Goal: Task Accomplishment & Management: Use online tool/utility

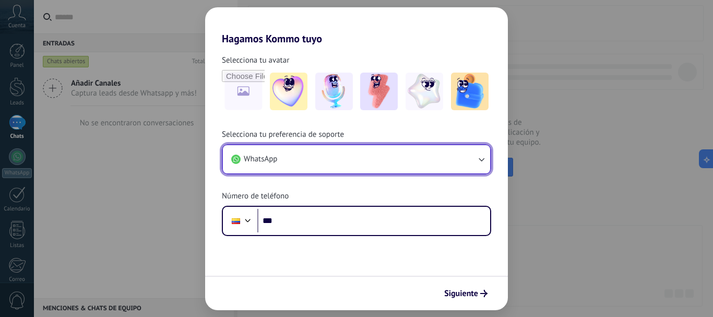
click at [341, 161] on button "WhatsApp" at bounding box center [356, 159] width 267 height 28
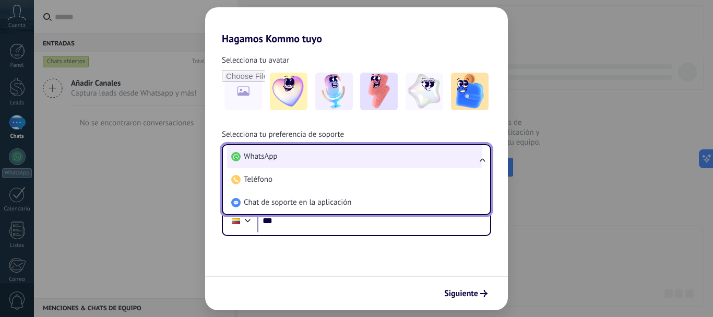
click at [303, 151] on li "WhatsApp" at bounding box center [354, 156] width 255 height 23
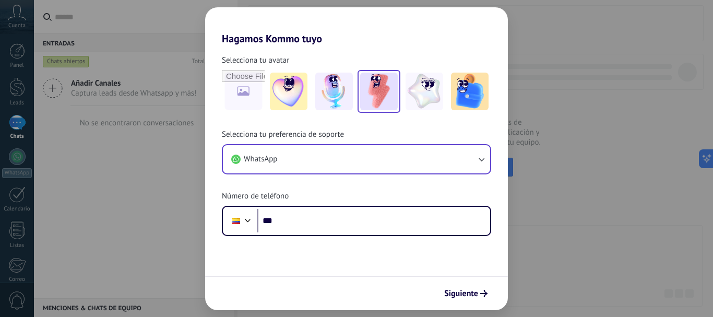
click at [389, 99] on img at bounding box center [379, 92] width 38 height 38
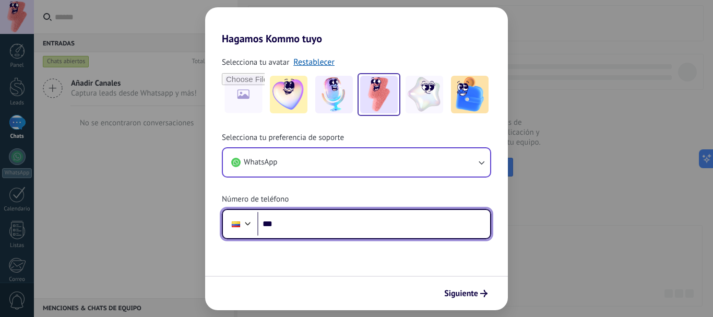
click at [343, 231] on input "***" at bounding box center [374, 224] width 233 height 24
type input "**********"
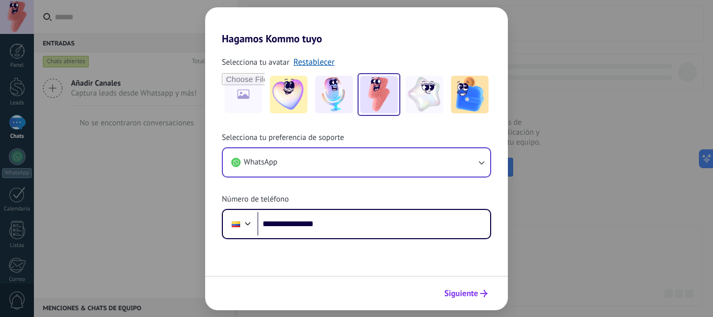
click at [468, 293] on span "Siguiente" at bounding box center [461, 293] width 34 height 7
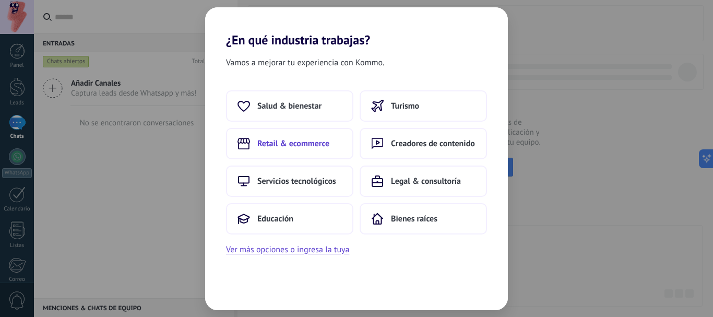
click at [314, 144] on span "Retail & ecommerce" at bounding box center [294, 143] width 72 height 10
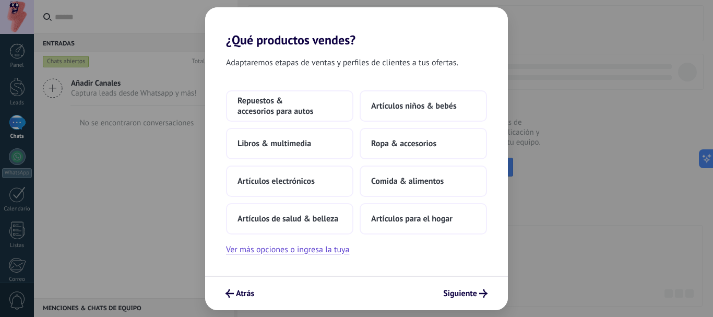
drag, startPoint x: 303, startPoint y: 144, endPoint x: 247, endPoint y: 87, distance: 80.2
click at [247, 87] on div "Adaptaremos etapas de ventas y perfiles de clientes a tus ofertas. Repuestos & …" at bounding box center [356, 162] width 303 height 228
click at [441, 105] on span "Artículos niños & bebés" at bounding box center [414, 106] width 86 height 10
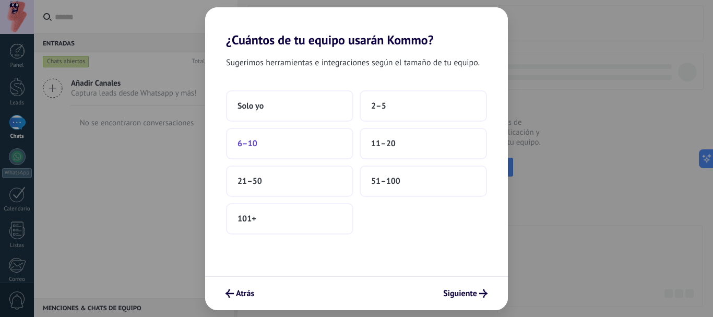
click at [320, 144] on button "6–10" at bounding box center [289, 143] width 127 height 31
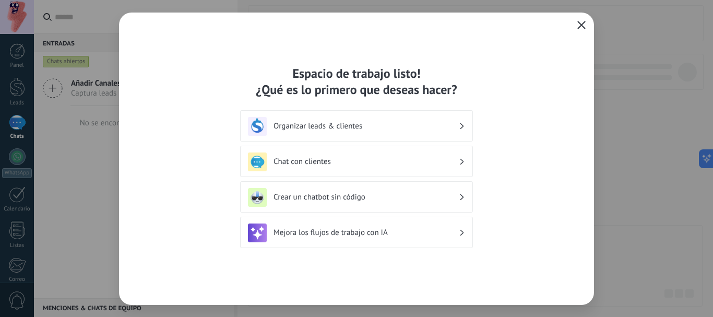
click at [336, 166] on h3 "Chat con clientes" at bounding box center [366, 162] width 185 height 10
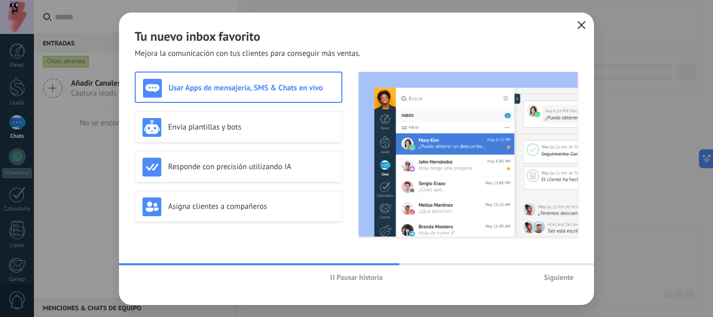
click at [342, 280] on span "Pausar historia" at bounding box center [360, 277] width 46 height 7
click at [275, 204] on h3 "Asigna clientes a compañeros" at bounding box center [251, 207] width 167 height 10
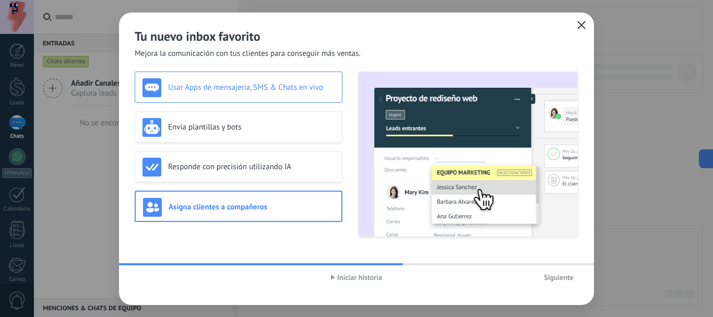
click at [279, 92] on div "Usar Apps de mensajería, SMS & Chats en vivo" at bounding box center [239, 87] width 192 height 19
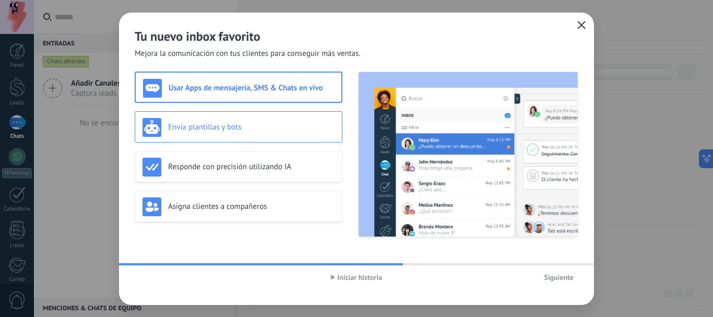
click at [290, 125] on h3 "Envía plantillas y bots" at bounding box center [251, 127] width 167 height 10
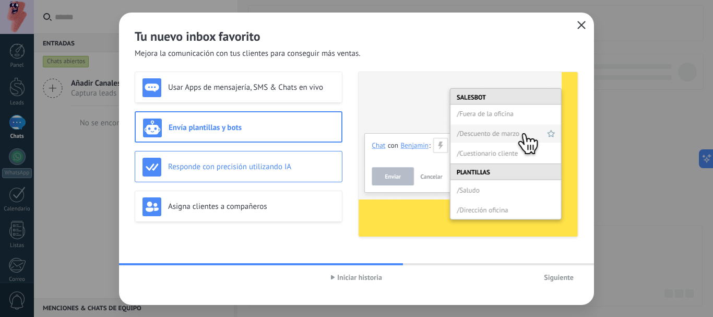
click at [297, 161] on div "Responde con precisión utilizando IA" at bounding box center [239, 167] width 192 height 19
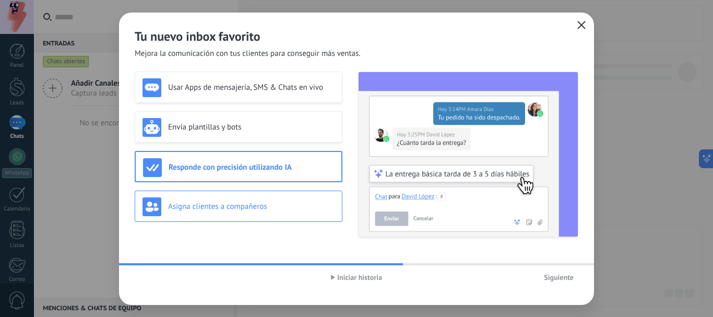
click at [270, 215] on div "Asigna clientes a compañeros" at bounding box center [239, 206] width 192 height 19
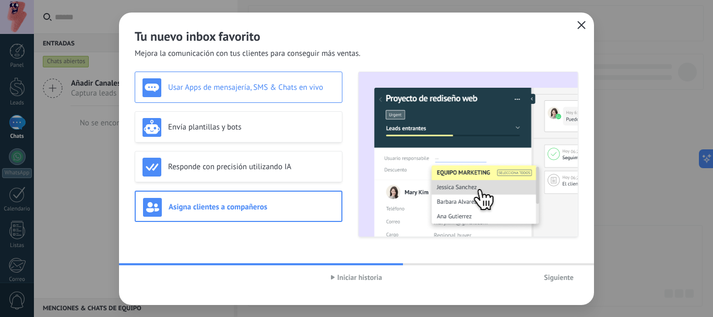
click at [251, 87] on h3 "Usar Apps de mensajería, SMS & Chats en vivo" at bounding box center [251, 88] width 167 height 10
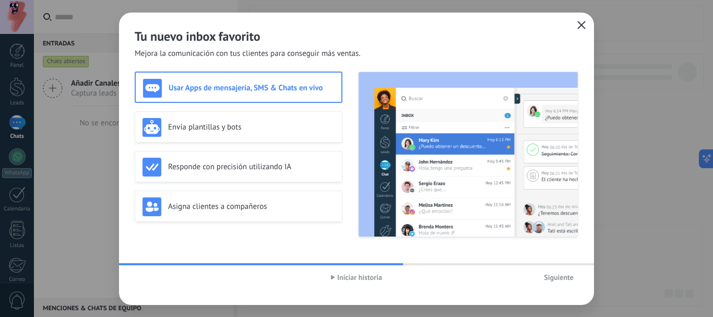
click at [564, 274] on span "Siguiente" at bounding box center [559, 277] width 30 height 7
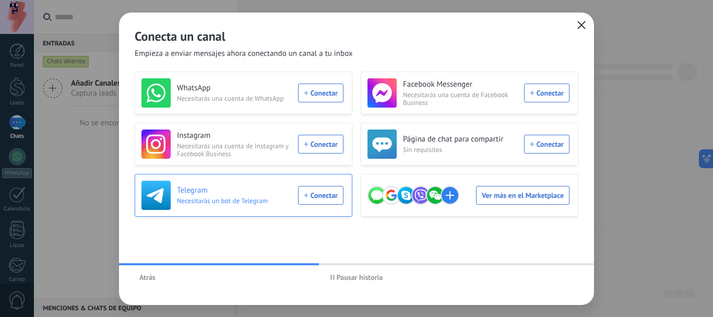
click at [312, 194] on div "Telegram Necesitarás un bot de Telegram Conectar" at bounding box center [243, 195] width 202 height 29
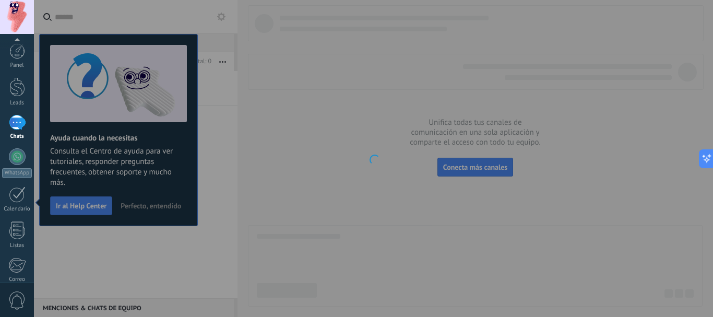
scroll to position [118, 0]
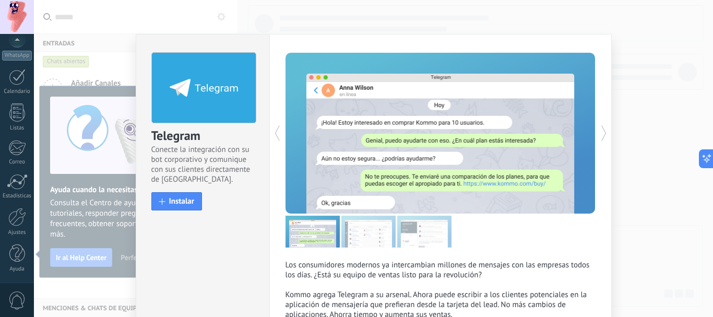
click at [315, 237] on img at bounding box center [313, 232] width 54 height 32
click at [397, 238] on img at bounding box center [424, 232] width 54 height 32
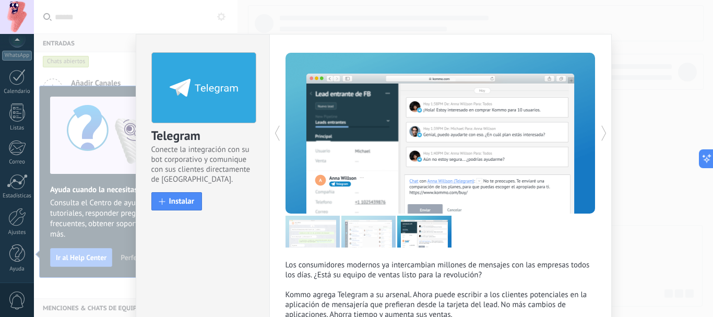
click at [363, 233] on img at bounding box center [369, 232] width 54 height 32
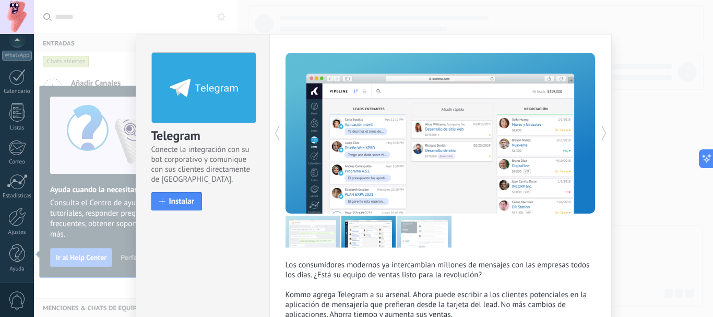
click at [319, 232] on img at bounding box center [313, 232] width 54 height 32
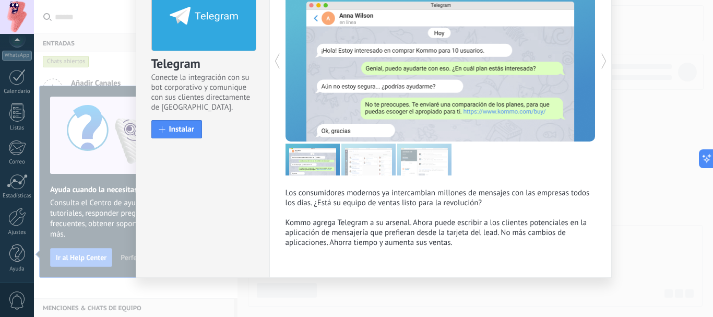
scroll to position [0, 0]
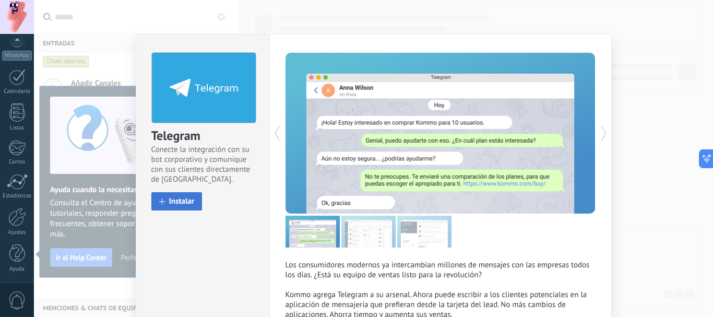
click at [174, 198] on span "Instalar" at bounding box center [182, 201] width 26 height 8
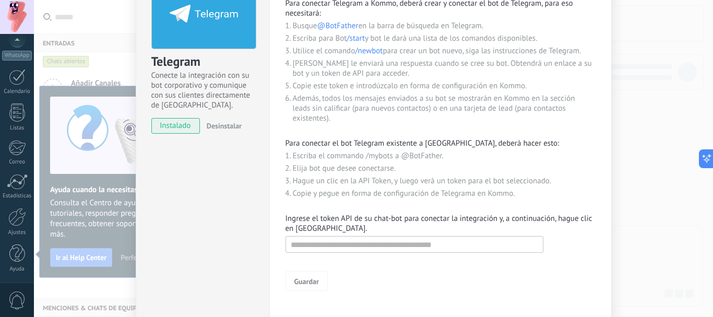
scroll to position [78, 0]
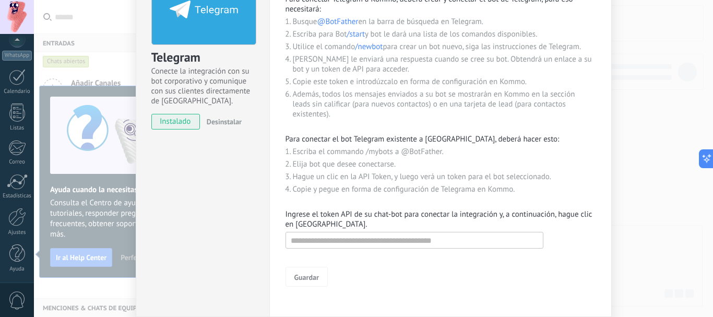
click at [453, 249] on form "Guardar" at bounding box center [441, 257] width 310 height 57
click at [343, 241] on input "text" at bounding box center [415, 240] width 258 height 17
paste input "**********"
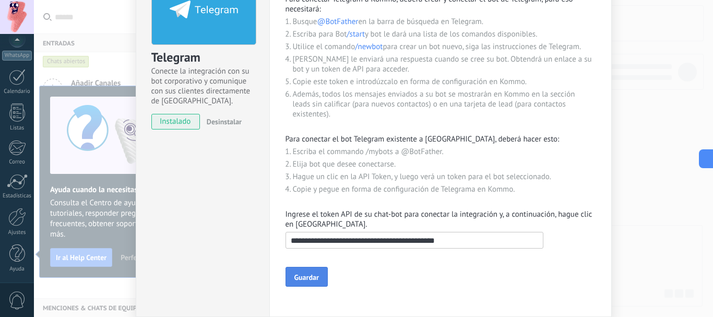
type input "**********"
click at [307, 275] on span "Guardar" at bounding box center [307, 277] width 25 height 7
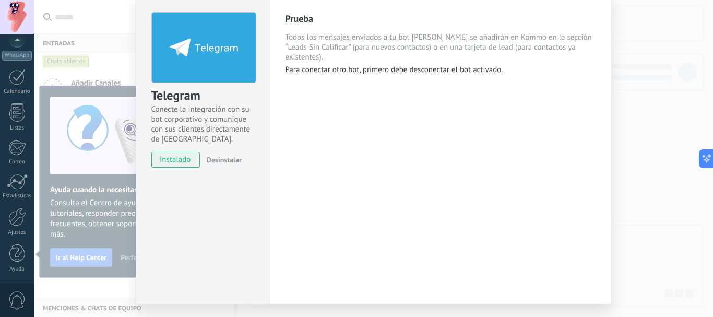
scroll to position [0, 0]
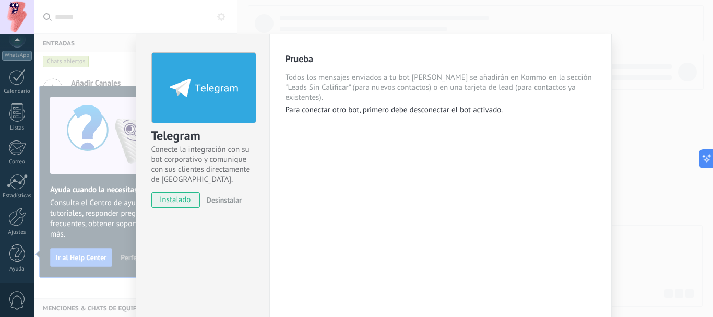
click at [649, 33] on div "Telegram Conecte la integración con su bot corporativo y comunique con sus clie…" at bounding box center [374, 158] width 680 height 317
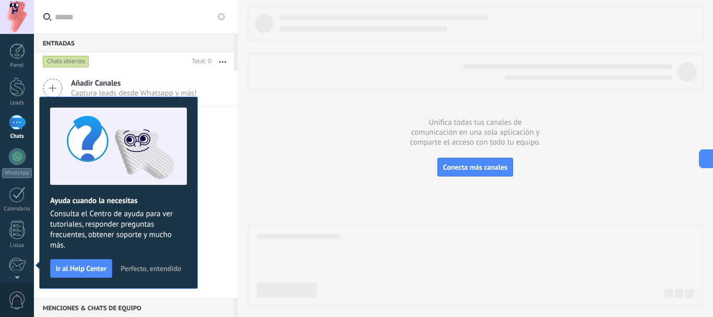
click at [151, 267] on span "Perfecto, entendido" at bounding box center [151, 268] width 61 height 7
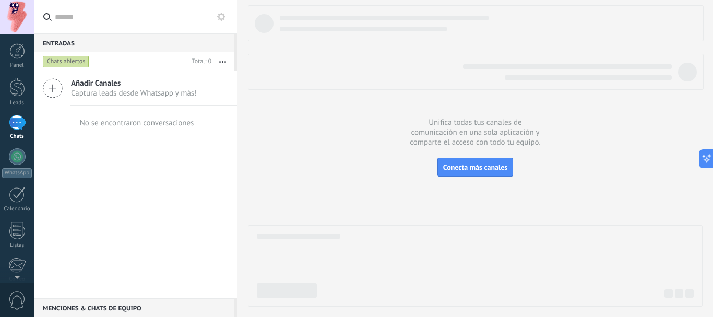
click at [67, 60] on div "Chats abiertos" at bounding box center [66, 61] width 46 height 13
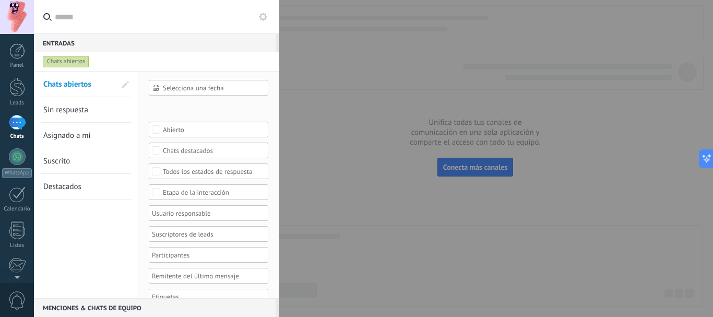
click at [50, 63] on div "Chats abiertos" at bounding box center [66, 61] width 46 height 13
click at [13, 121] on div at bounding box center [17, 122] width 17 height 15
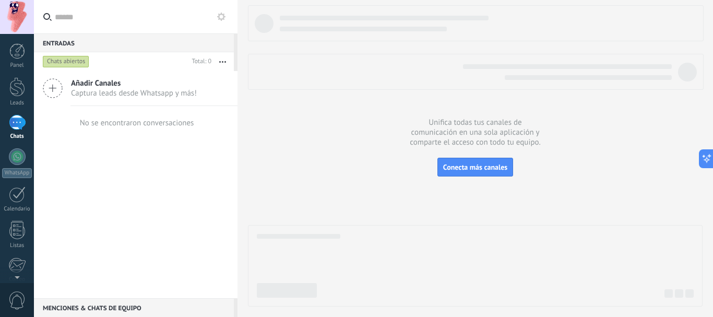
click at [97, 90] on span "Captura leads desde Whatsapp y más!" at bounding box center [134, 93] width 126 height 10
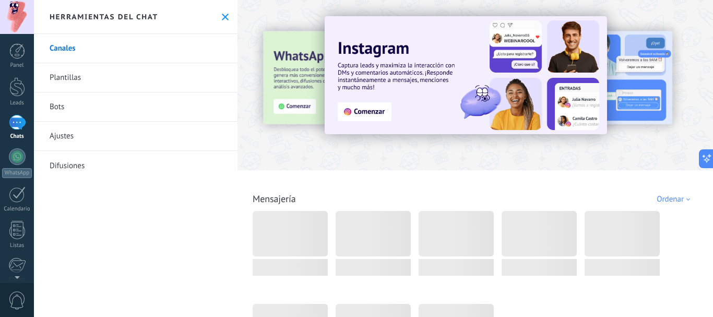
click at [222, 16] on use at bounding box center [225, 17] width 7 height 7
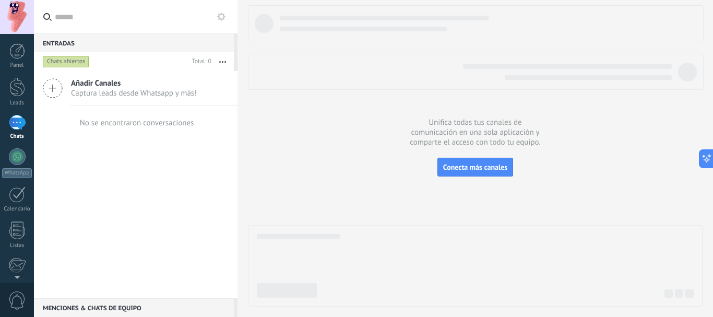
click at [220, 18] on use at bounding box center [221, 17] width 8 height 8
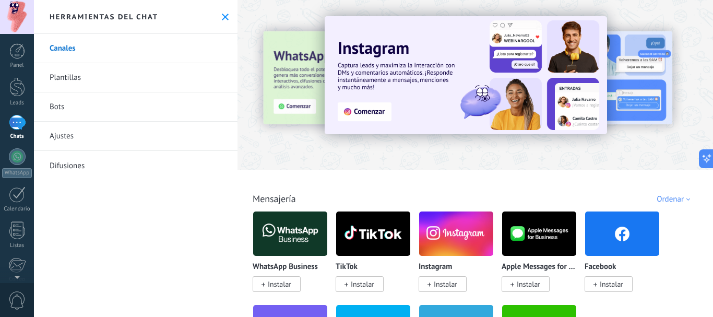
click at [221, 21] on button at bounding box center [225, 17] width 9 height 9
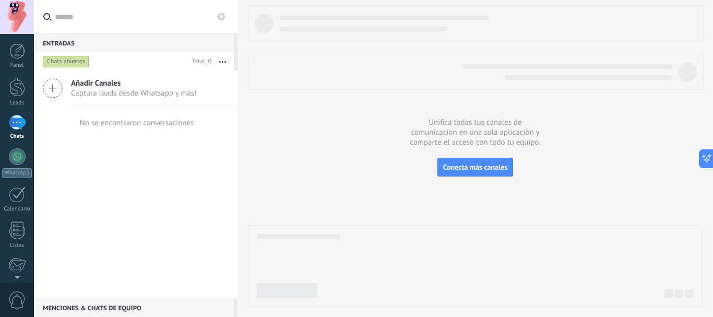
click at [59, 87] on icon at bounding box center [53, 88] width 20 height 20
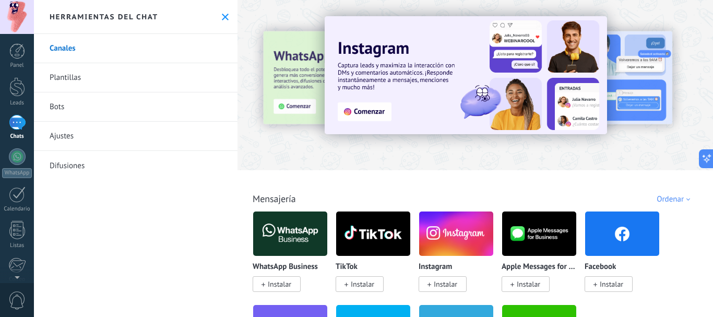
click at [222, 18] on icon at bounding box center [225, 17] width 7 height 7
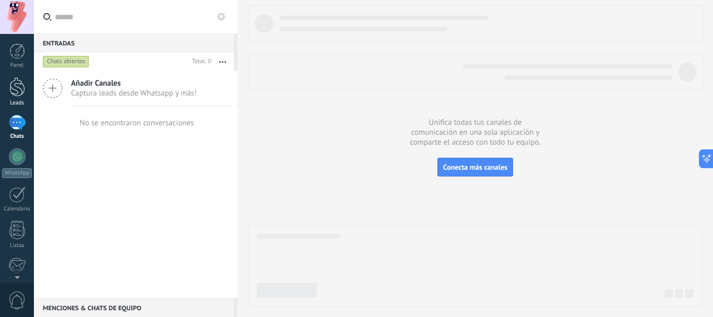
click at [19, 86] on div at bounding box center [17, 86] width 16 height 19
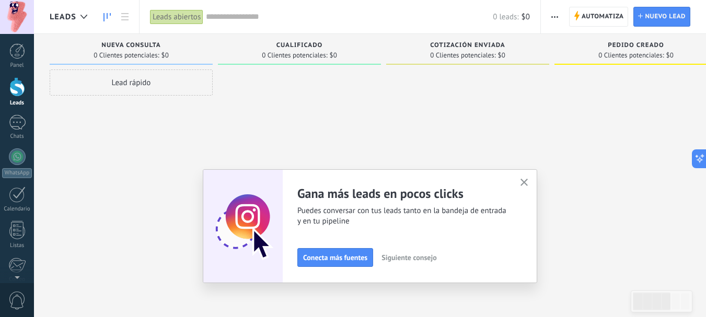
click at [528, 182] on icon "button" at bounding box center [524, 183] width 8 height 8
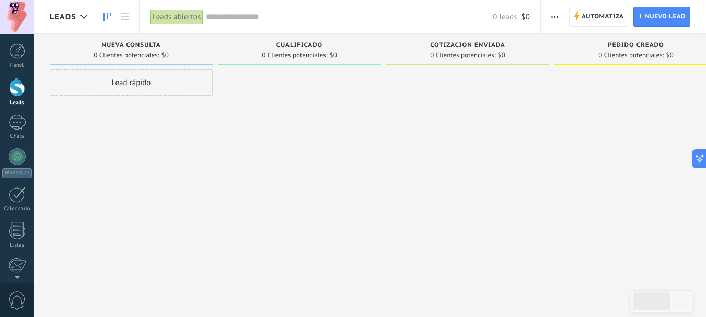
click at [69, 18] on span "Leads" at bounding box center [63, 17] width 27 height 10
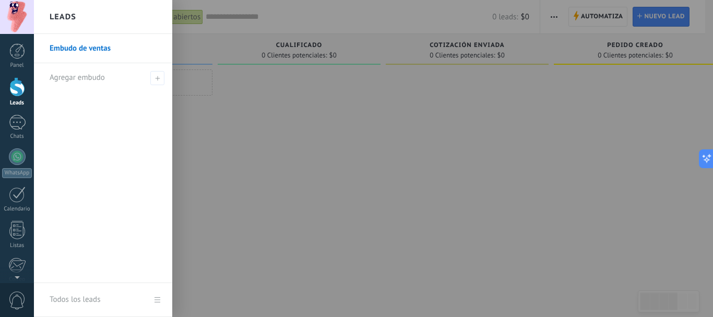
click at [301, 197] on div at bounding box center [390, 158] width 713 height 317
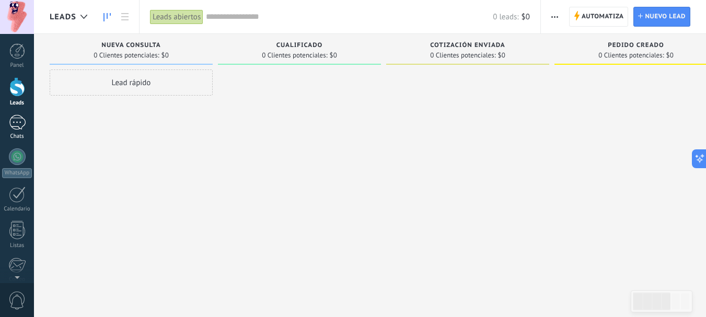
click at [8, 123] on link "Chats" at bounding box center [17, 127] width 34 height 25
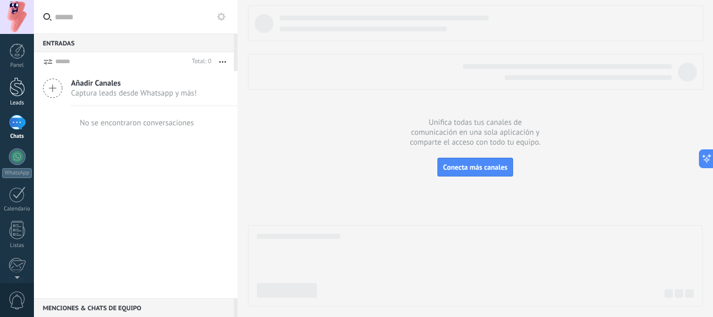
click at [15, 87] on div at bounding box center [17, 86] width 16 height 19
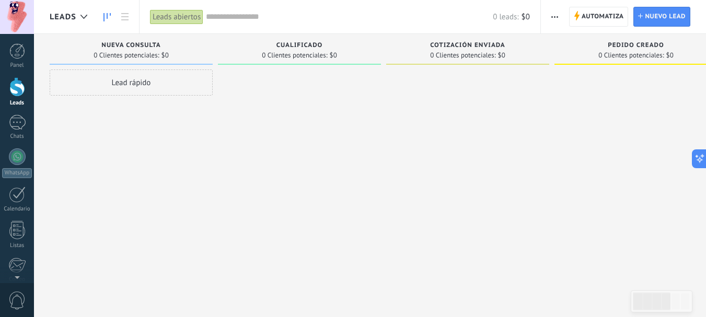
click at [180, 16] on div "Leads abiertos" at bounding box center [176, 16] width 53 height 15
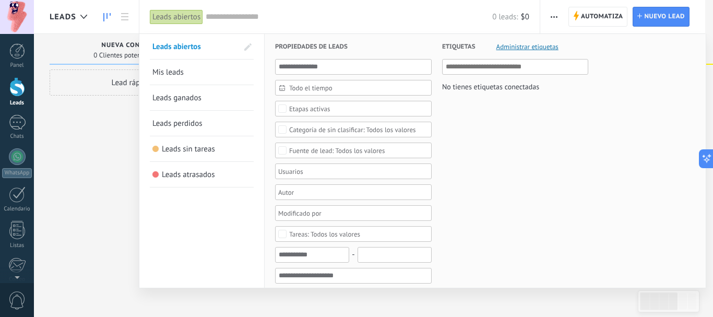
click at [180, 16] on div "Leads abiertos" at bounding box center [176, 16] width 53 height 15
click at [87, 167] on div at bounding box center [356, 158] width 713 height 317
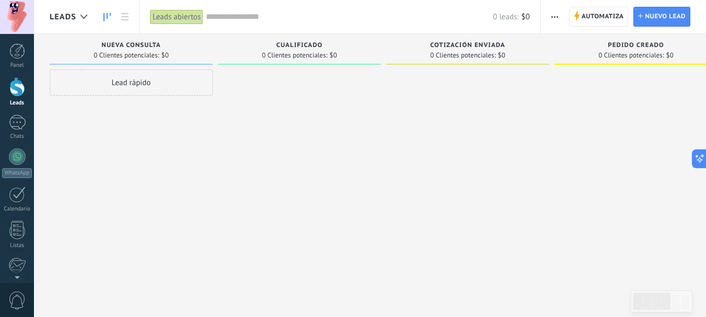
click at [122, 79] on div "Lead rápido" at bounding box center [131, 82] width 163 height 26
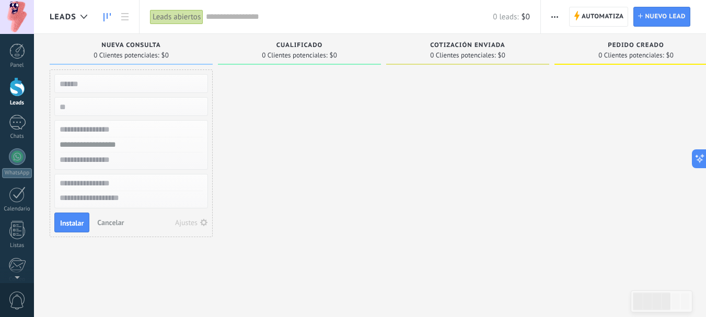
click at [299, 125] on div at bounding box center [299, 159] width 163 height 181
click at [664, 19] on span "Nuevo lead" at bounding box center [665, 16] width 41 height 19
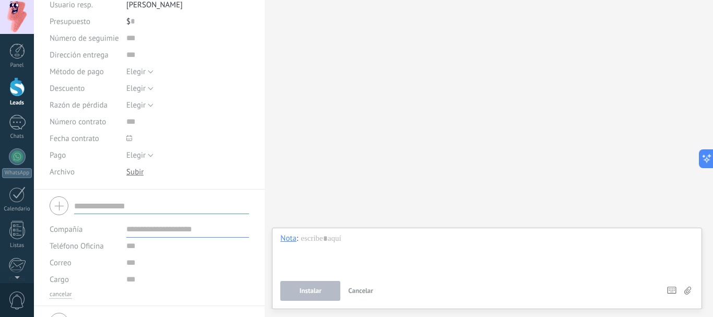
scroll to position [129, 0]
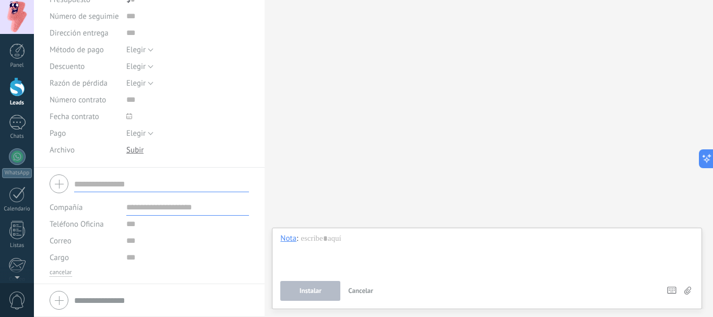
click at [110, 182] on input "text" at bounding box center [161, 184] width 175 height 17
type input "*"
type input "**********"
click at [353, 155] on div "Buscar Carga más Participantes: 0 Agregar usuario Bots: 0" at bounding box center [489, 158] width 449 height 317
click at [179, 207] on input "text" at bounding box center [187, 207] width 123 height 17
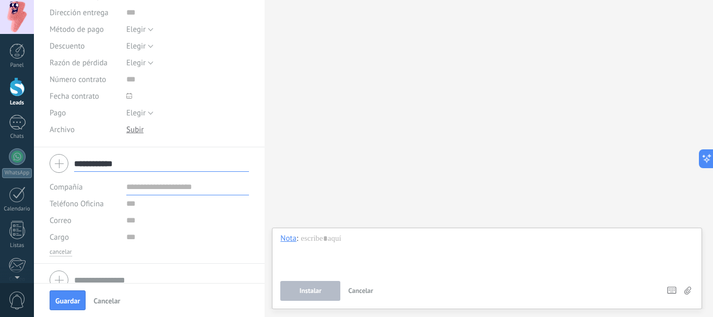
scroll to position [163, 0]
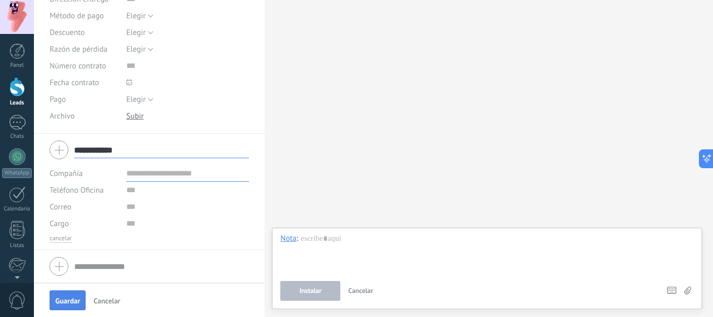
click at [74, 297] on span "Guardar" at bounding box center [67, 300] width 25 height 7
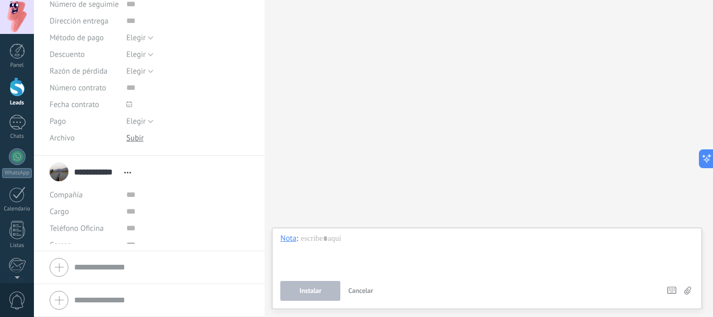
scroll to position [83, 0]
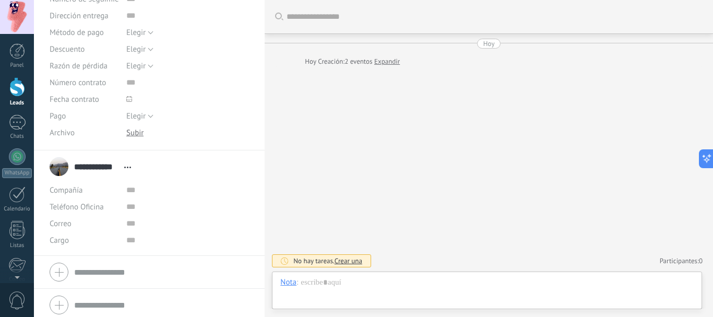
scroll to position [151, 0]
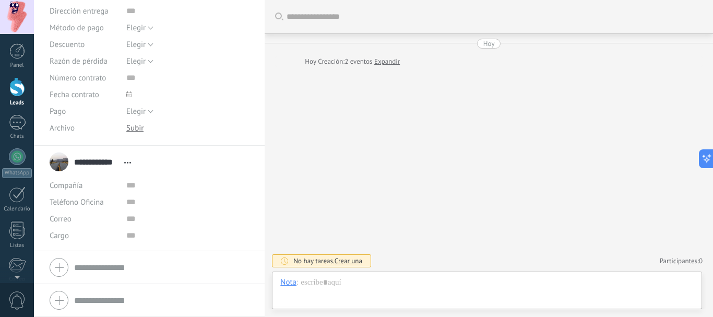
click at [62, 265] on div at bounding box center [150, 267] width 200 height 26
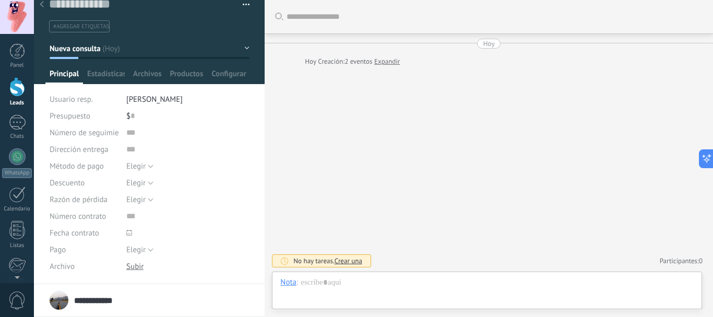
scroll to position [0, 0]
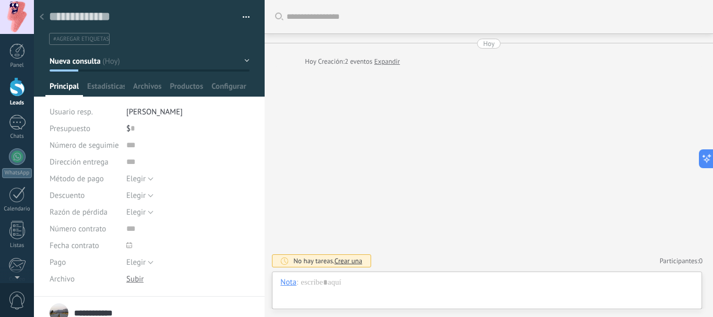
click at [45, 15] on div at bounding box center [41, 17] width 15 height 20
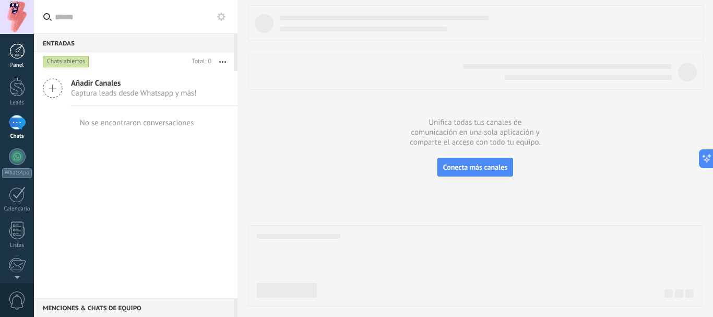
click at [18, 56] on div at bounding box center [17, 51] width 16 height 16
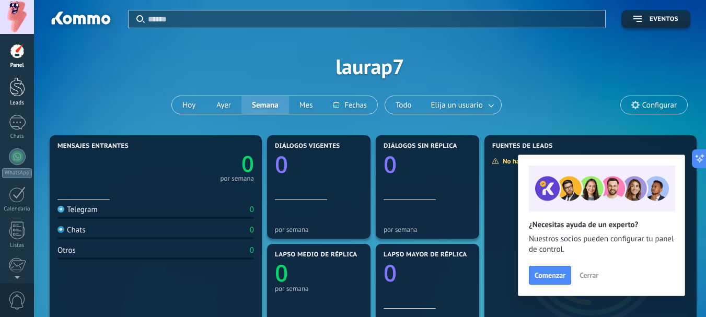
click at [11, 93] on div at bounding box center [17, 86] width 16 height 19
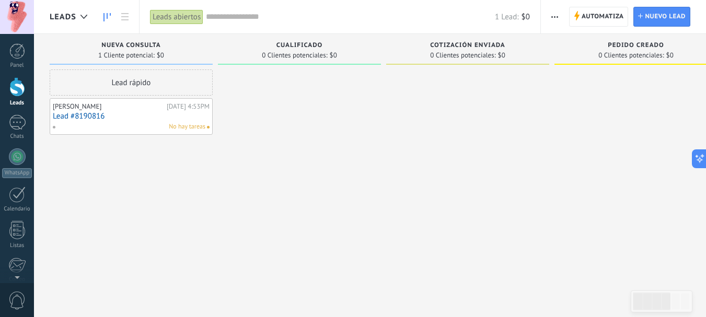
click at [149, 119] on link "Lead #8190816" at bounding box center [131, 116] width 157 height 9
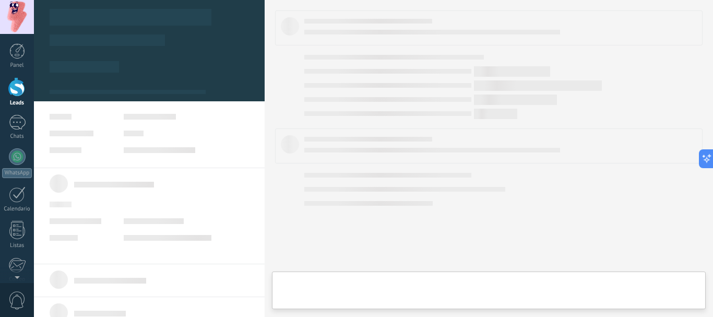
type textarea "**********"
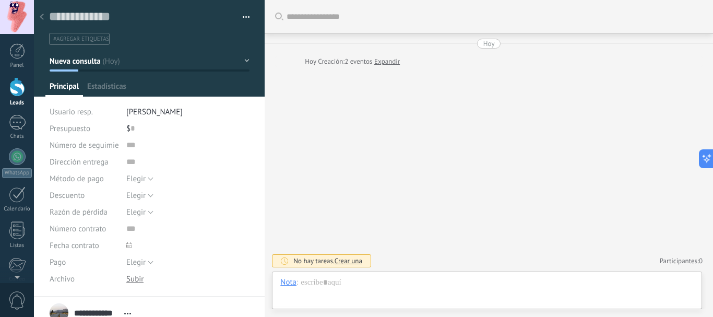
scroll to position [16, 0]
click at [43, 16] on icon at bounding box center [42, 17] width 4 height 6
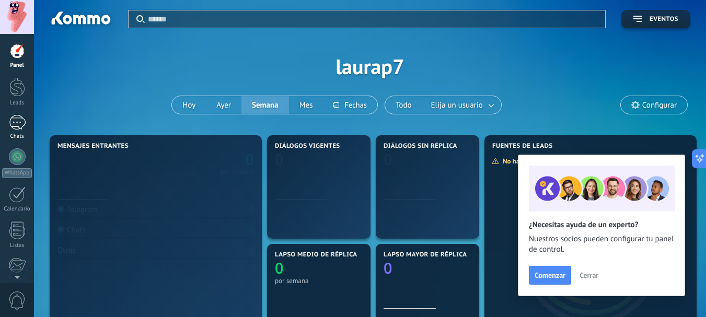
click at [18, 128] on div at bounding box center [17, 122] width 17 height 15
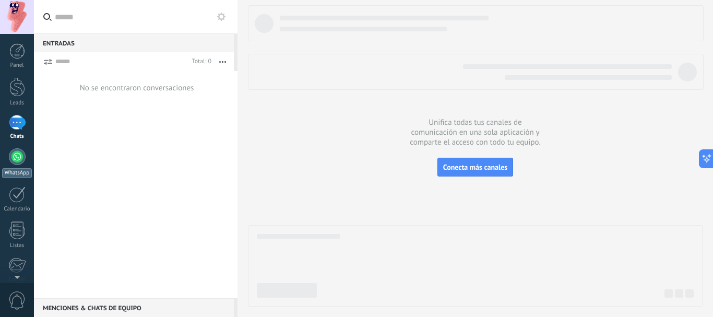
click at [19, 153] on div at bounding box center [17, 156] width 17 height 17
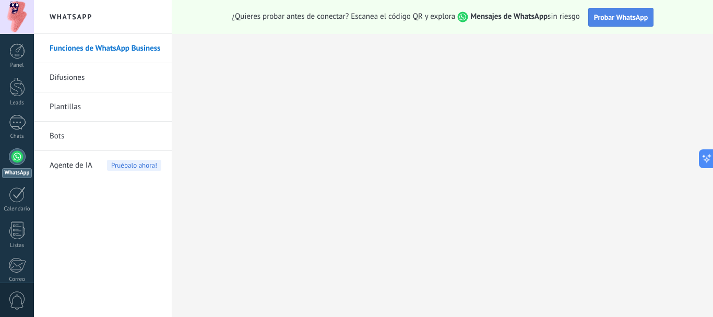
click at [639, 11] on button "Probar WhatsApp" at bounding box center [622, 17] width 66 height 19
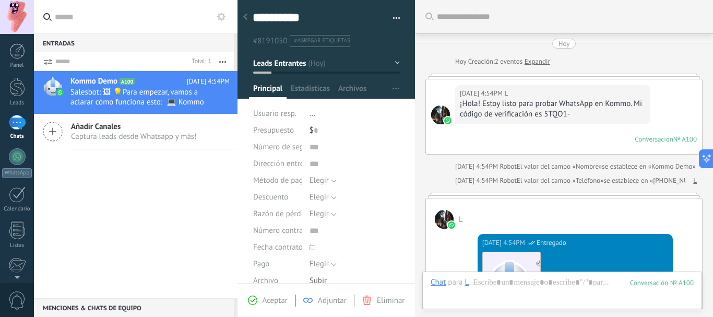
scroll to position [447, 0]
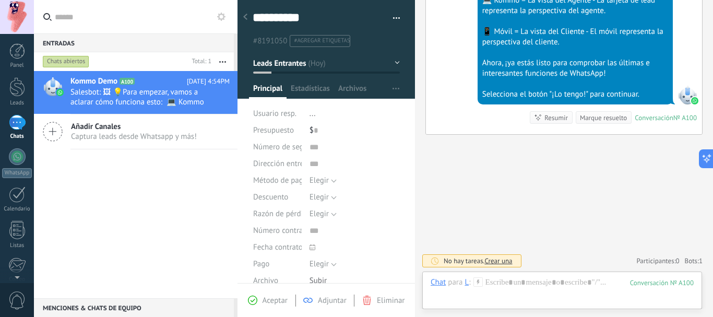
click at [415, 89] on div at bounding box center [415, 158] width 0 height 317
type textarea "**********"
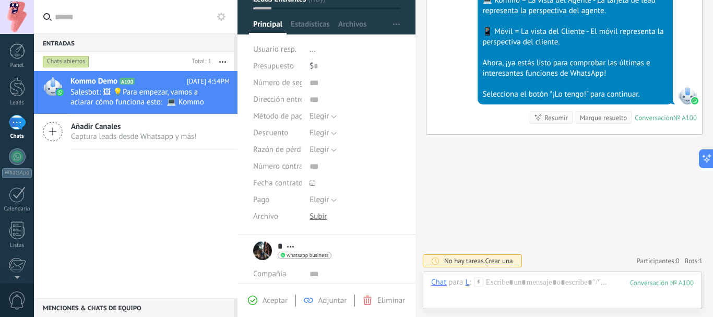
scroll to position [71, 0]
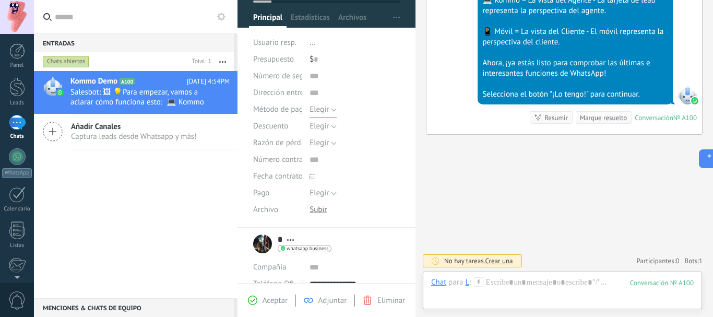
click at [323, 108] on span "Elegir" at bounding box center [319, 109] width 19 height 10
click at [323, 108] on span "Elegir" at bounding box center [344, 110] width 93 height 10
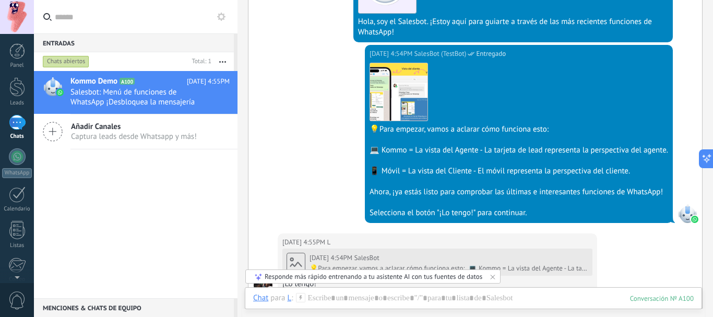
scroll to position [528, 0]
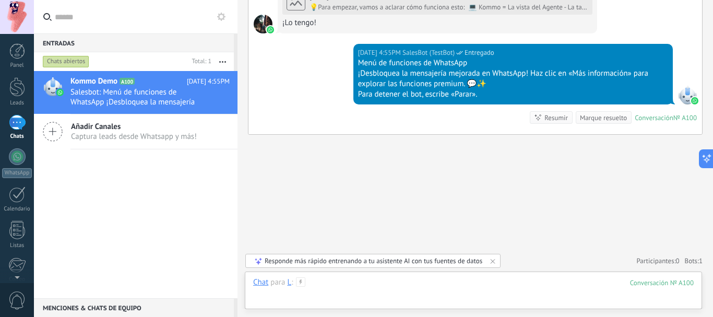
drag, startPoint x: 426, startPoint y: 287, endPoint x: 425, endPoint y: 294, distance: 7.3
click at [426, 294] on div at bounding box center [473, 292] width 441 height 31
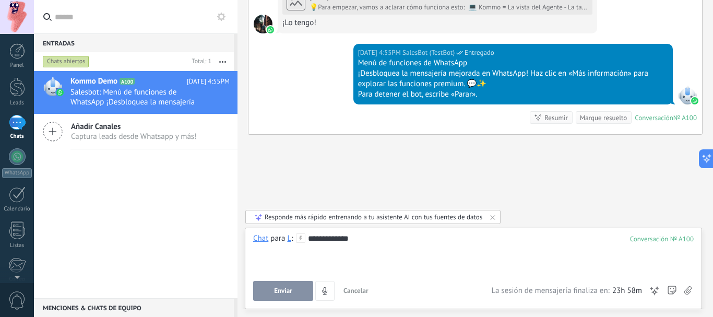
click at [270, 287] on button "Enviar" at bounding box center [283, 291] width 60 height 20
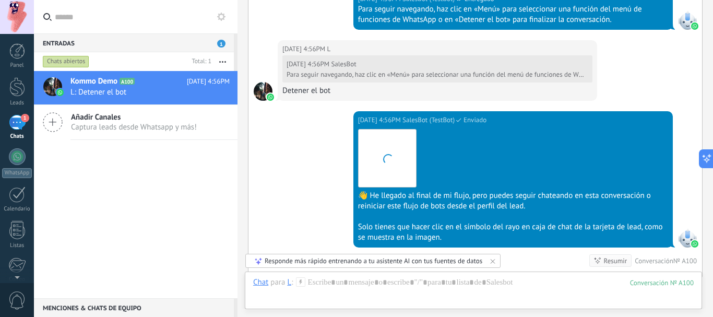
scroll to position [886, 0]
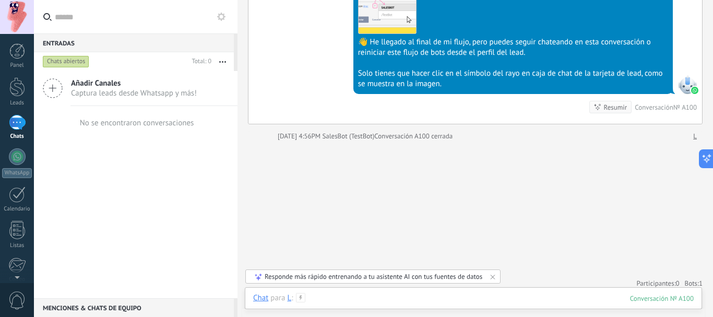
click at [381, 302] on div at bounding box center [473, 308] width 441 height 31
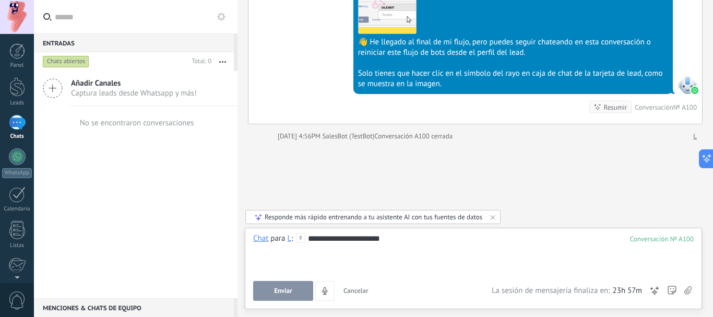
click at [278, 280] on div "**********" at bounding box center [473, 266] width 441 height 67
click at [278, 285] on button "Enviar" at bounding box center [283, 291] width 60 height 20
click at [271, 281] on div "Enviar Cancelar Rastrear clics en links ? Reducir links largos y rastrear clics…" at bounding box center [372, 291] width 239 height 20
click at [278, 285] on button "Enviar" at bounding box center [283, 291] width 60 height 20
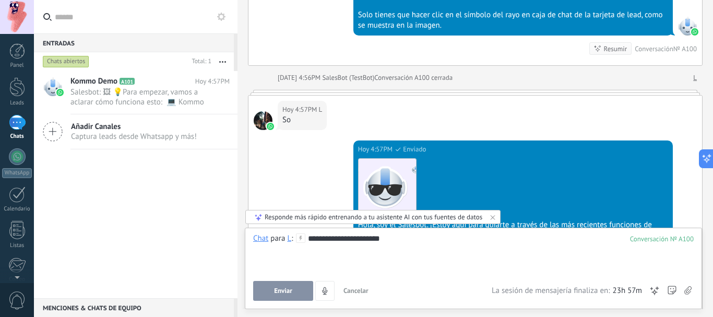
scroll to position [1266, 0]
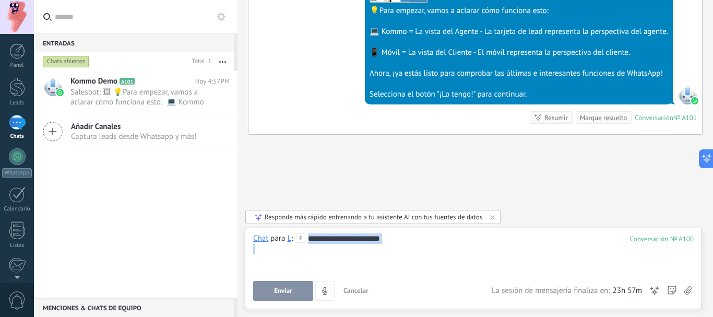
drag, startPoint x: 404, startPoint y: 244, endPoint x: 277, endPoint y: 239, distance: 127.1
click at [277, 239] on div "**********" at bounding box center [473, 253] width 441 height 40
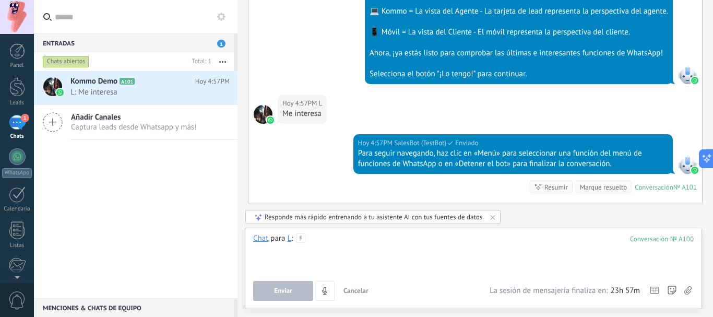
scroll to position [1356, 0]
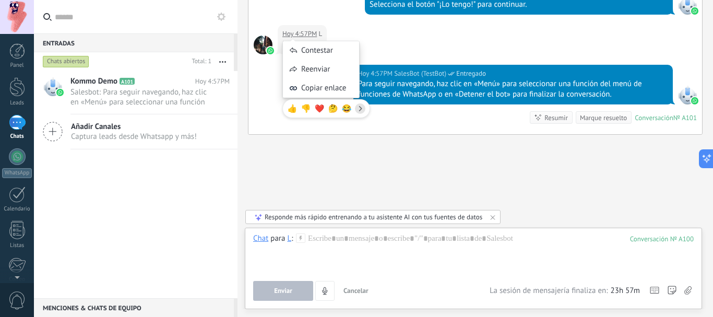
drag, startPoint x: 310, startPoint y: 38, endPoint x: 575, endPoint y: 71, distance: 267.3
click at [575, 71] on div "Hoy 4:57PM SalesBot (TestBot) Entregado" at bounding box center [513, 73] width 310 height 10
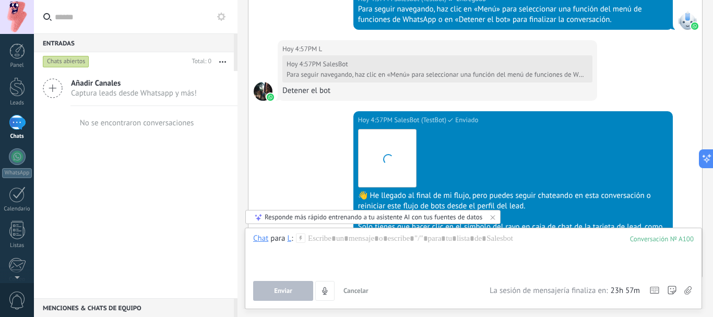
scroll to position [1591, 0]
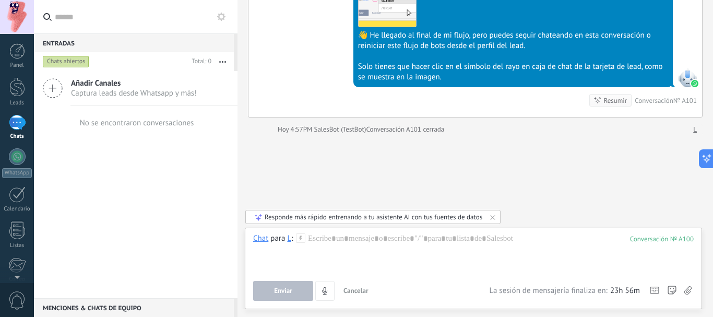
click at [301, 241] on icon at bounding box center [300, 237] width 9 height 9
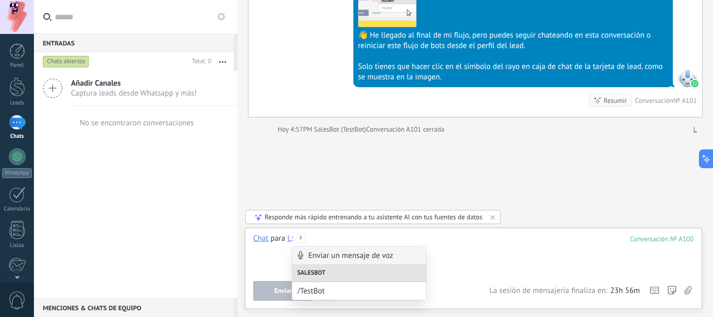
click at [539, 250] on div at bounding box center [473, 253] width 441 height 40
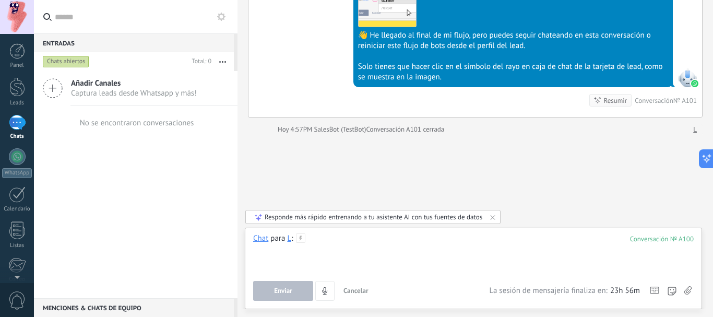
click at [367, 251] on div at bounding box center [473, 253] width 441 height 40
click at [494, 217] on icon at bounding box center [493, 217] width 8 height 8
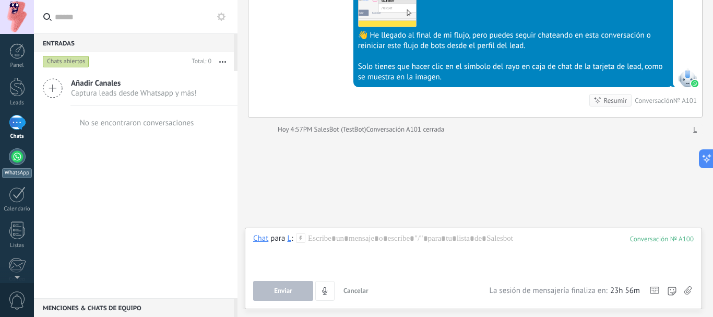
click at [15, 155] on div at bounding box center [17, 156] width 17 height 17
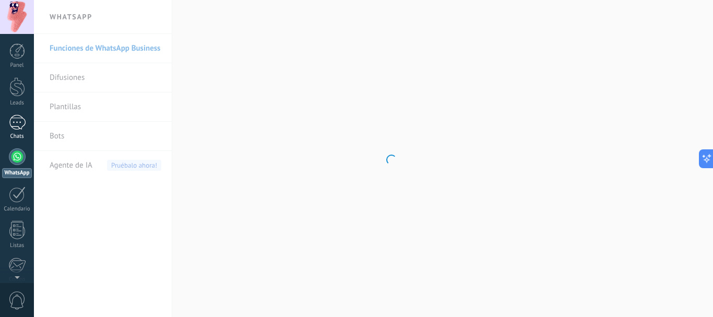
click at [13, 121] on div "1" at bounding box center [17, 122] width 17 height 15
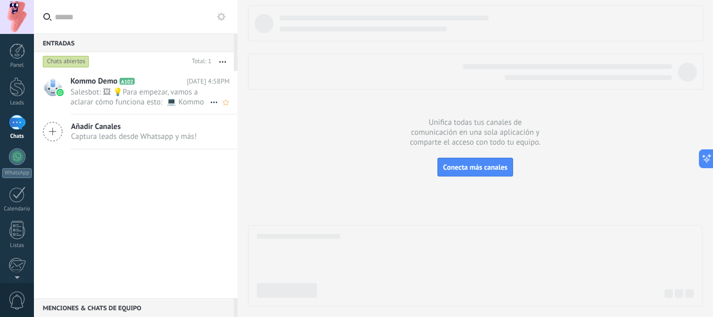
click at [146, 96] on span "Salesbot: 🖼 💡Para empezar, vamos a aclarar cómo funciona esto: 💻 Kommo = La vis…" at bounding box center [140, 97] width 139 height 20
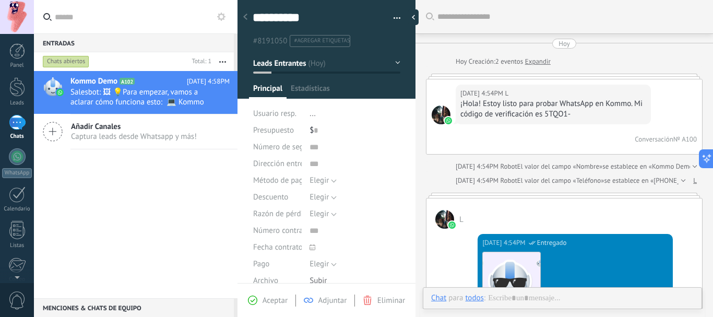
click at [414, 16] on div at bounding box center [413, 17] width 10 height 16
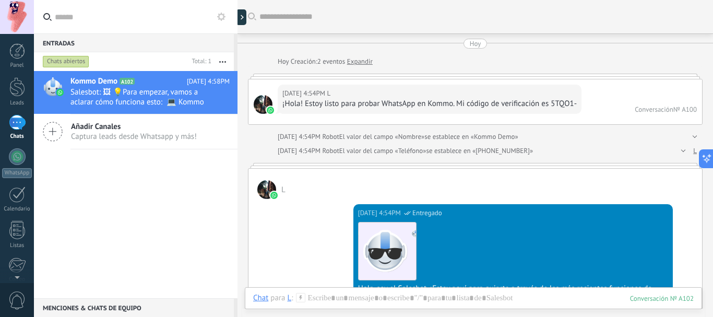
scroll to position [1964, 0]
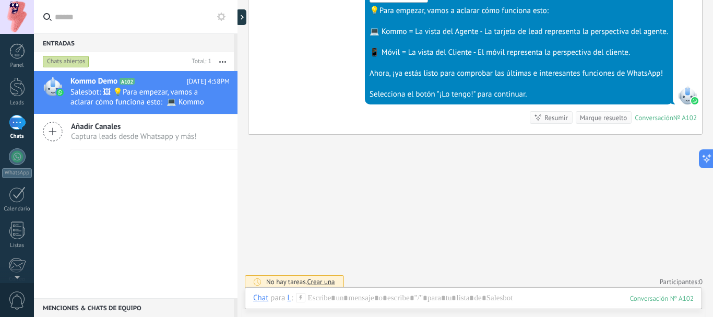
type textarea "**********"
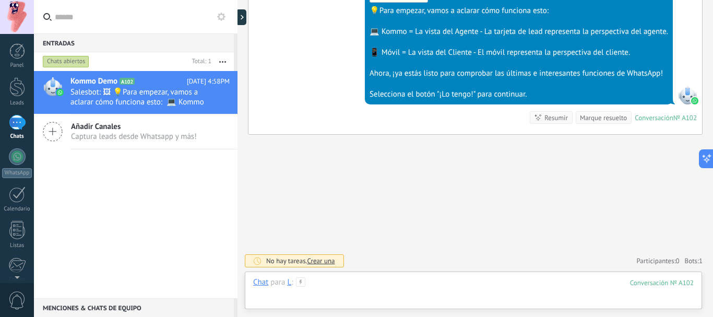
click at [430, 283] on div at bounding box center [473, 292] width 441 height 31
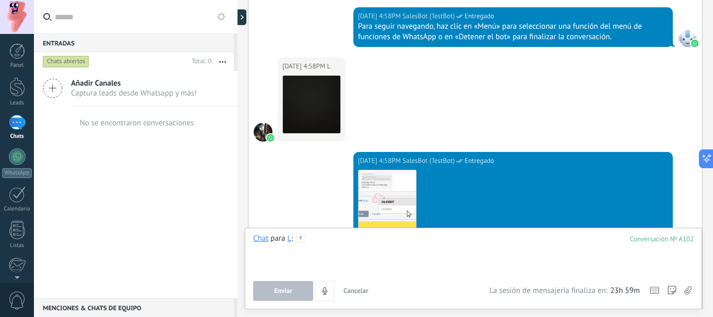
scroll to position [2118, 0]
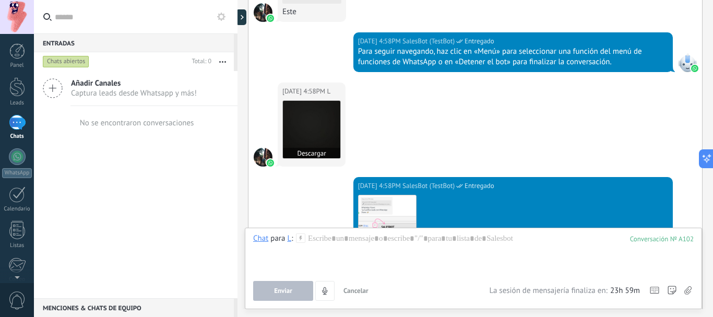
click at [317, 129] on img at bounding box center [311, 129] width 57 height 57
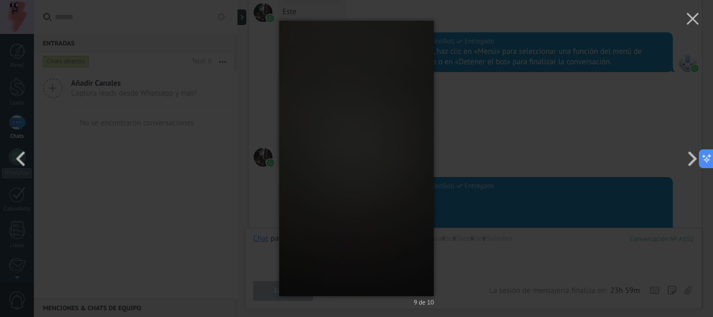
click at [520, 119] on div "9 de 10" at bounding box center [356, 158] width 713 height 317
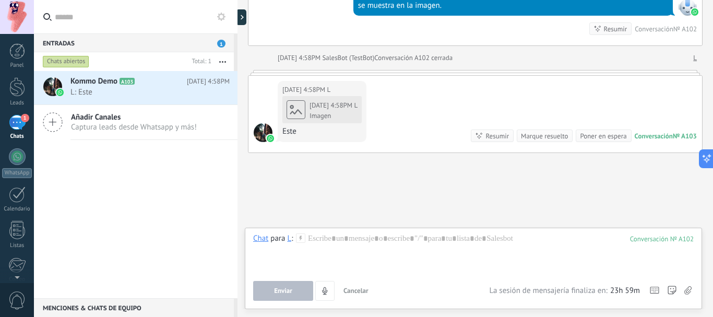
scroll to position [2434, 0]
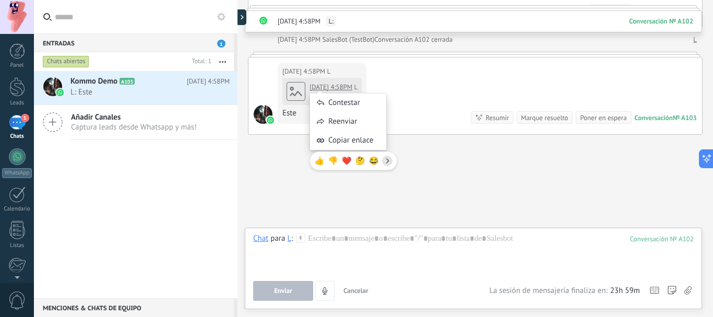
click at [340, 90] on div "Contestar Reenviar Copiar enlace 👍 👎 ❤️ 🤔 😂" at bounding box center [354, 126] width 88 height 98
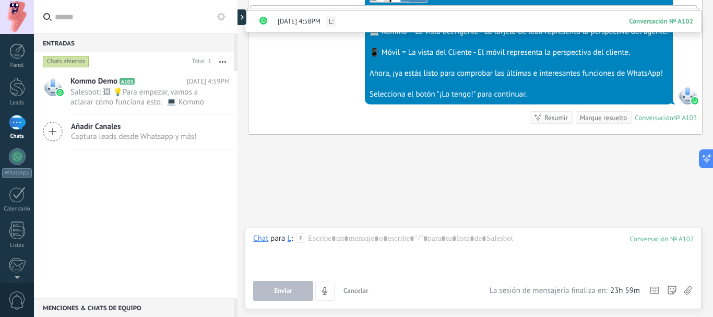
scroll to position [2227, 0]
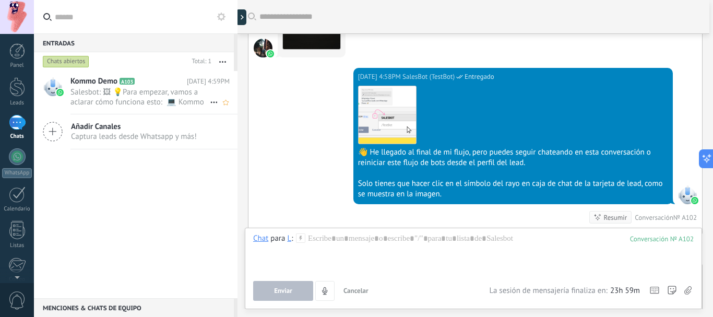
click at [128, 76] on h2 "Kommo Demo A103" at bounding box center [129, 81] width 116 height 10
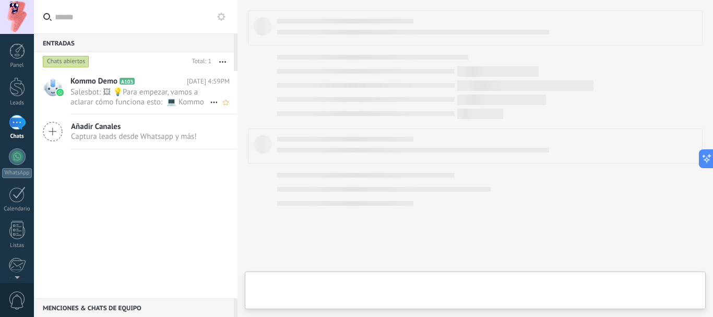
click at [149, 94] on span "Salesbot: 🖼 💡Para empezar, vamos a aclarar cómo funciona esto: 💻 Kommo = La vis…" at bounding box center [140, 97] width 139 height 20
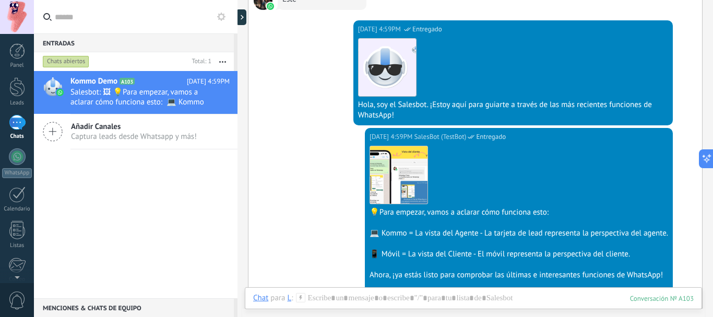
scroll to position [2549, 0]
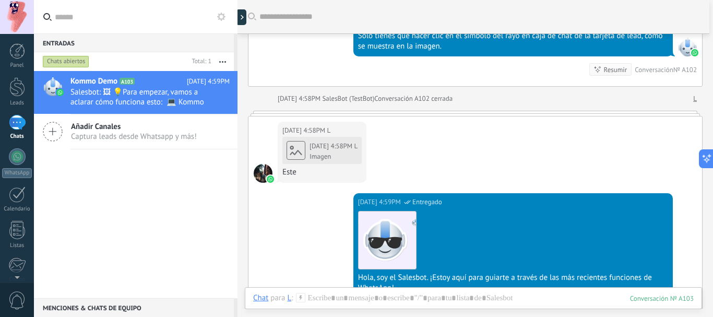
click at [340, 156] on div "Imagen" at bounding box center [334, 157] width 48 height 8
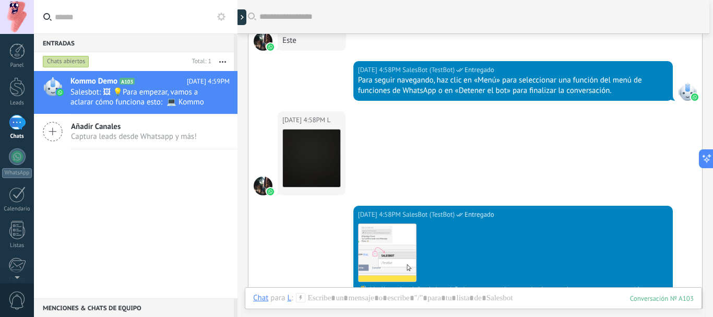
scroll to position [2750, 0]
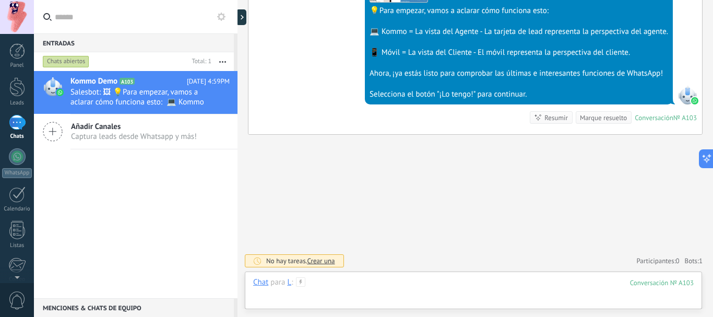
click at [359, 297] on div at bounding box center [473, 292] width 441 height 31
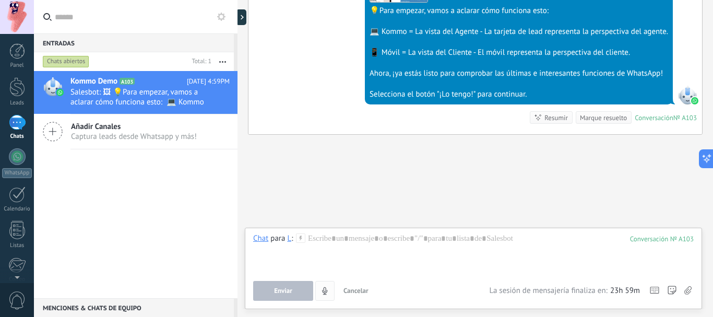
click at [325, 287] on icon "4" at bounding box center [325, 291] width 9 height 9
click at [323, 291] on icon "4" at bounding box center [325, 291] width 9 height 9
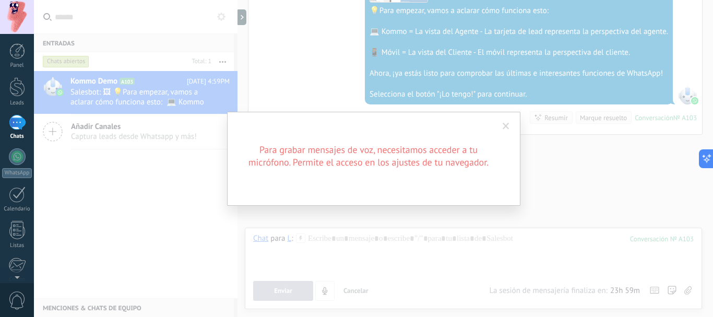
click at [512, 124] on span at bounding box center [506, 127] width 17 height 18
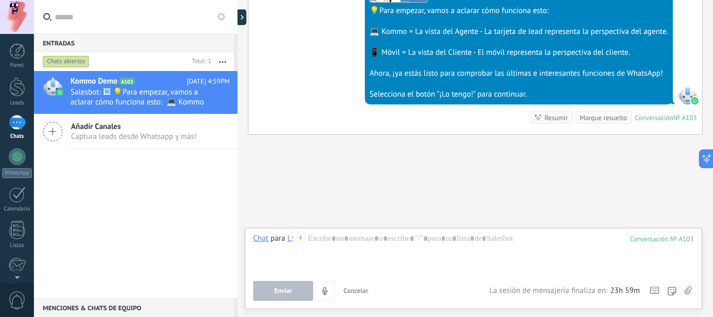
click at [25, 92] on link "Leads" at bounding box center [17, 91] width 34 height 29
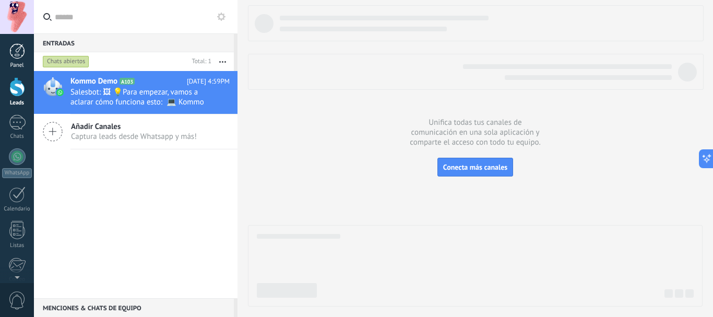
click at [17, 57] on div at bounding box center [17, 51] width 16 height 16
click at [23, 116] on div "1" at bounding box center [17, 122] width 17 height 15
